Goal: Transaction & Acquisition: Complete application form

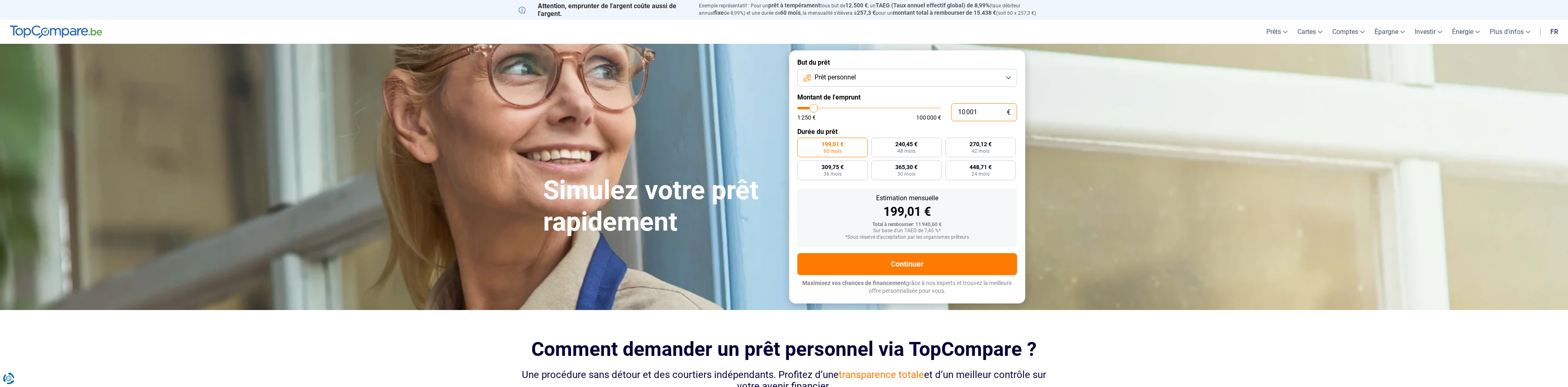
drag, startPoint x: 982, startPoint y: 113, endPoint x: 952, endPoint y: 111, distance: 30.1
click at [952, 111] on input "10 001" at bounding box center [984, 113] width 66 height 18
type input "4"
type input "1250"
type input "45"
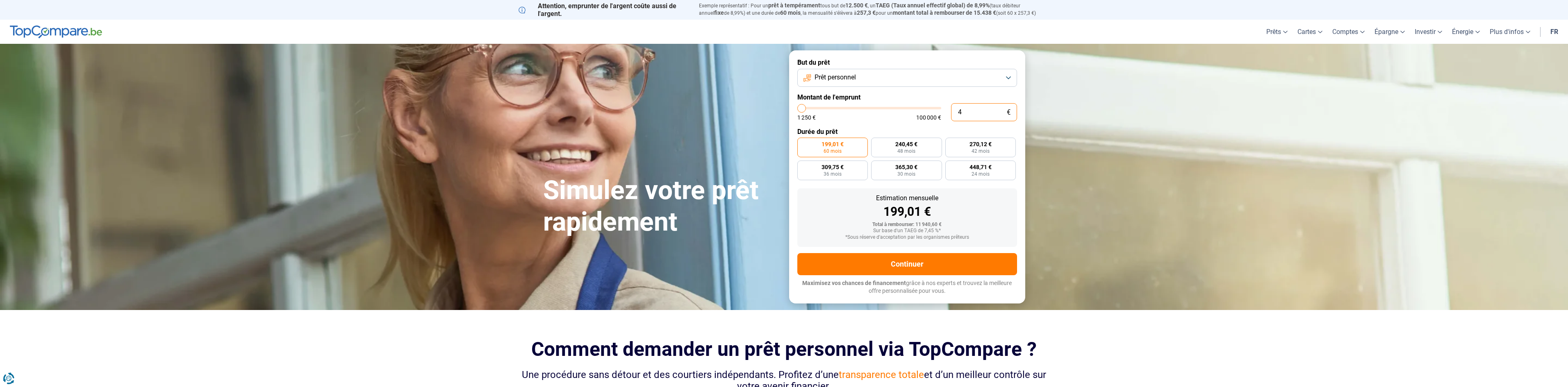
type input "1250"
type input "455"
type input "1250"
type input "4 555"
type input "4500"
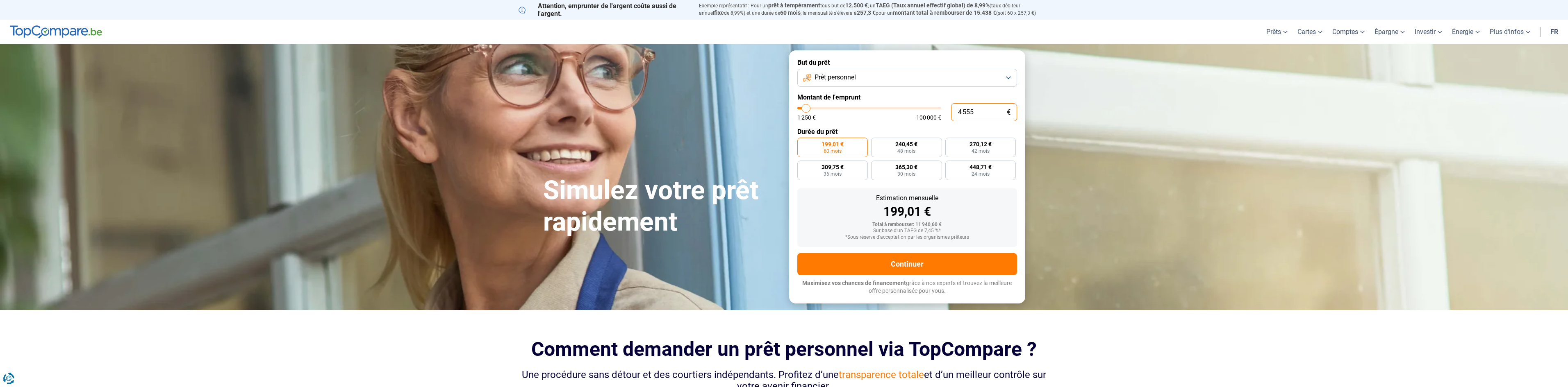
type input "45 550"
type input "45500"
type input "455 500"
type input "100000"
type input "100 000"
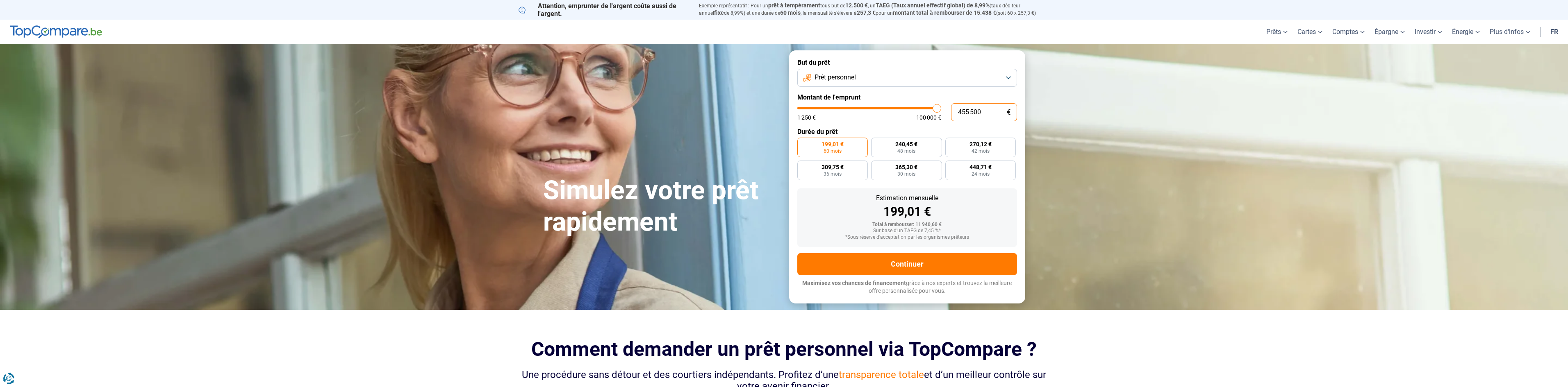
type input "100000"
radio input "false"
type input "10 000"
type input "10000"
type input "1 000"
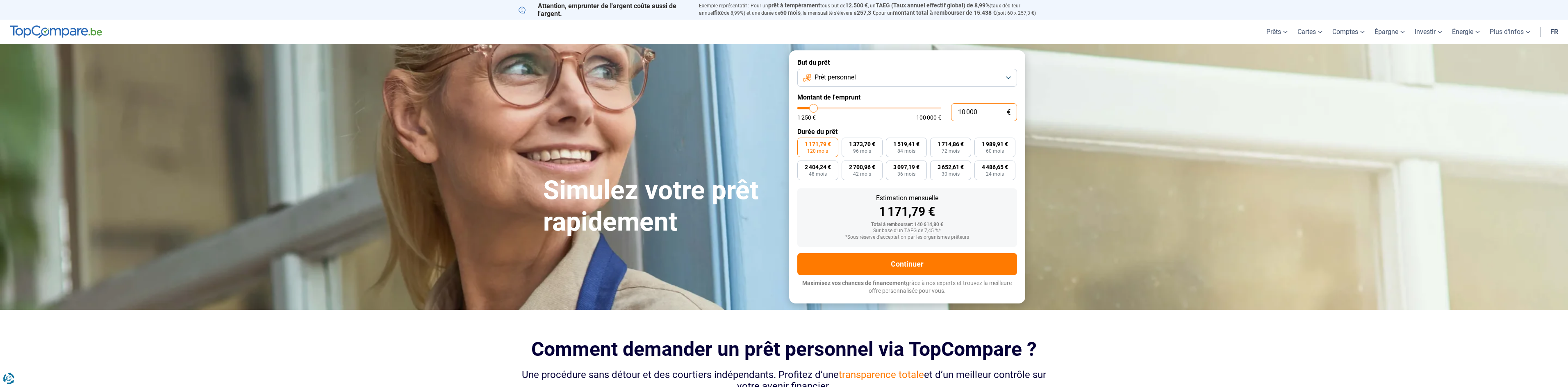
type input "1250"
type input "100"
type input "1250"
type input "10"
type input "1250"
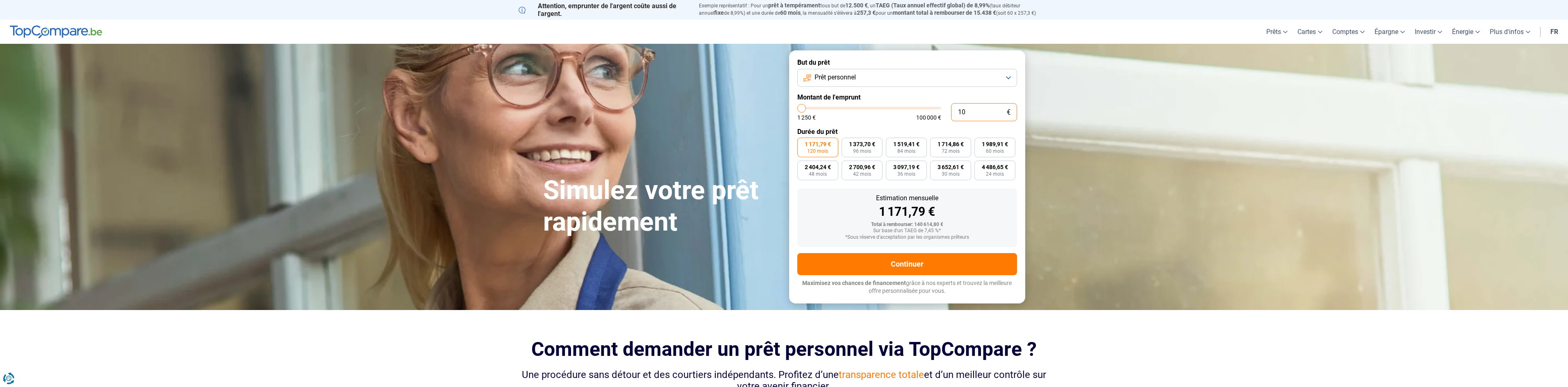
type input "1"
type input "1250"
type input "0"
type input "1250"
type input "4"
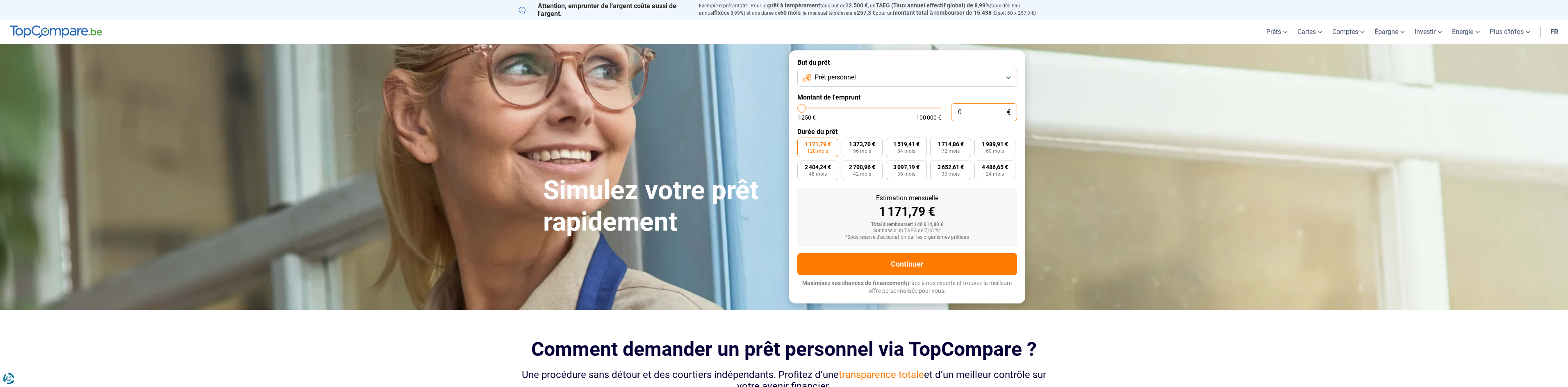
type input "1250"
type input "45"
type input "1250"
type input "455"
type input "1250"
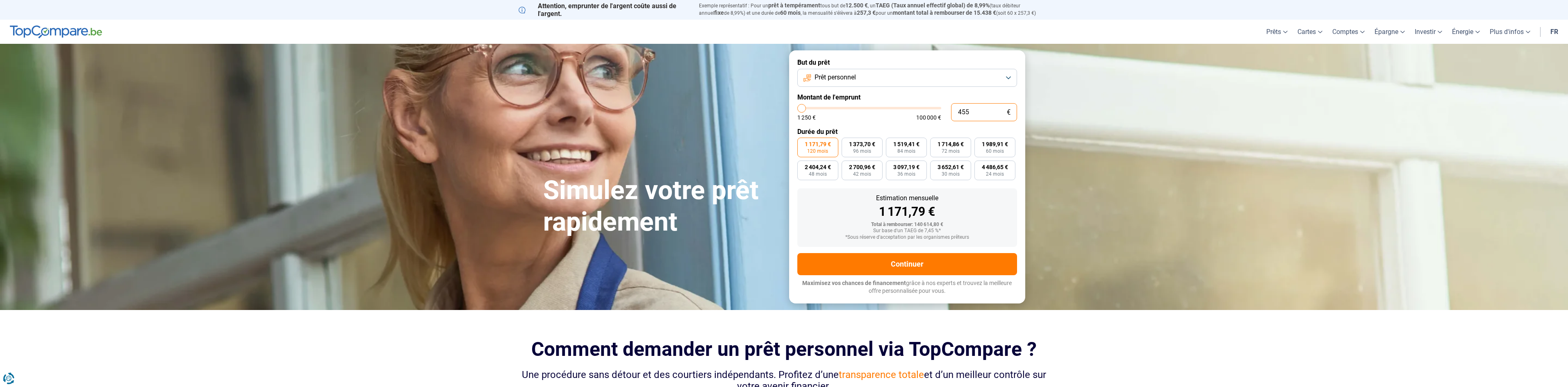
type input "4 550"
type input "4500"
type input "45 500"
type input "45500"
type input "45 500"
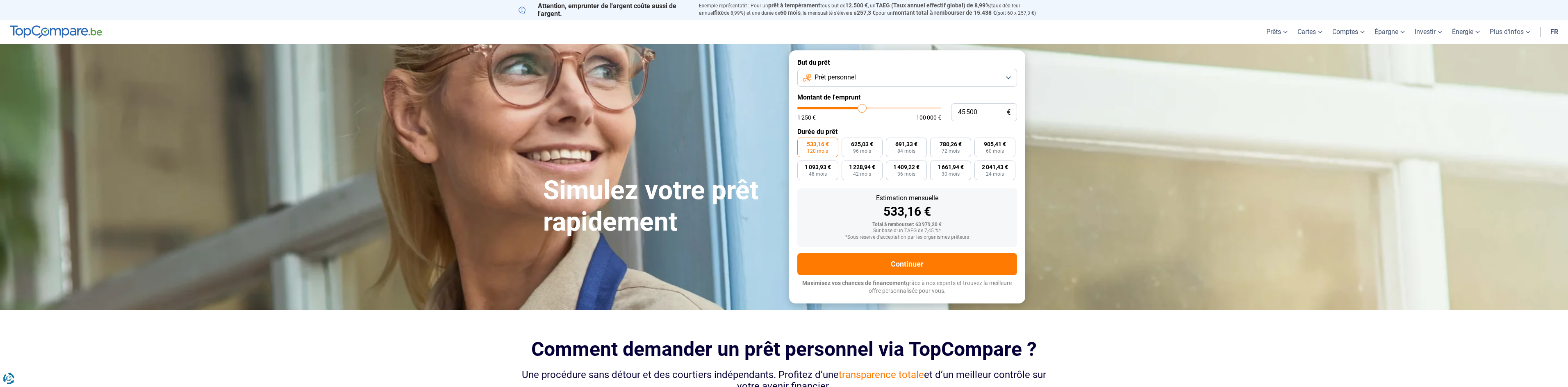
click at [1155, 162] on section "Simulez votre prêt rapidement Simulez votre prêt rapidement But du prêt Prêt pe…" at bounding box center [784, 176] width 1568 height 266
click at [911, 265] on button "Continuer" at bounding box center [907, 264] width 220 height 22
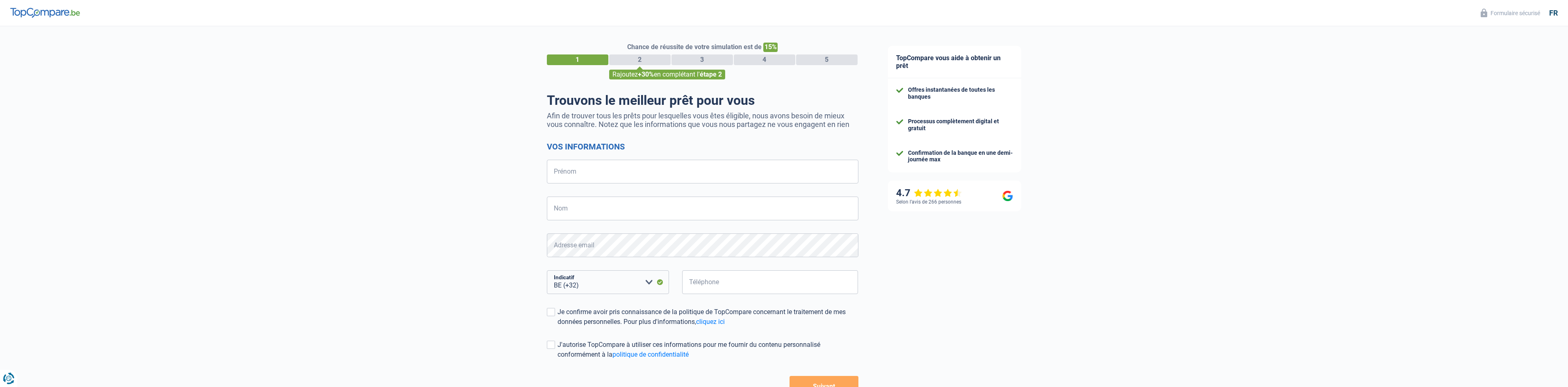
select select "32"
click at [569, 172] on input "Prénom" at bounding box center [702, 172] width 312 height 24
type input "Mario"
type input "Seffer"
select select "352"
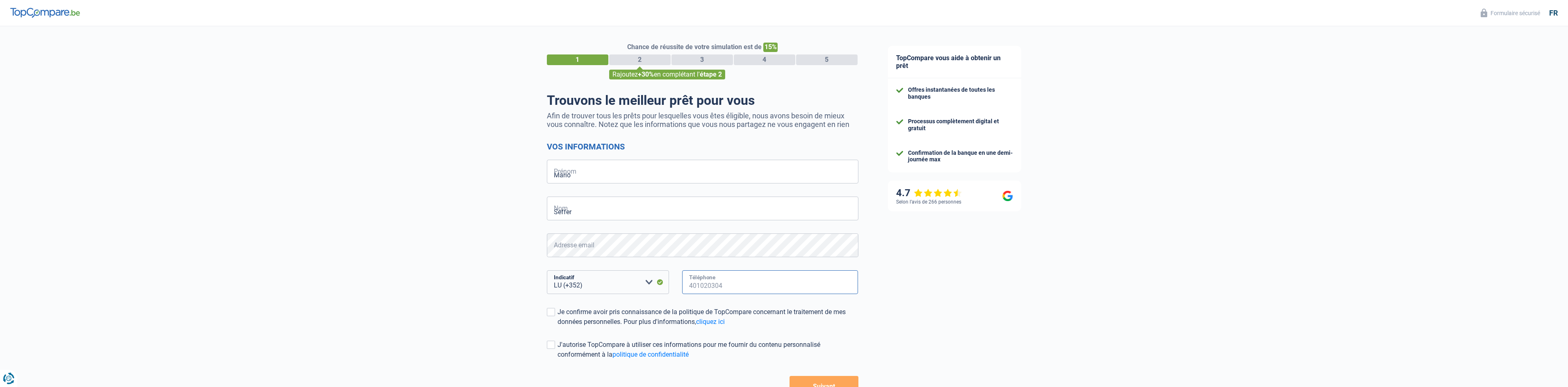
type input "0994630"
